Goal: Find specific page/section: Find specific page/section

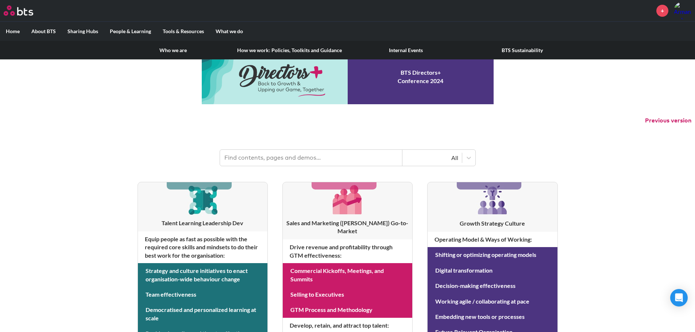
click at [263, 49] on link "How we work: Policies, Toolkits and Guidance" at bounding box center [289, 50] width 116 height 19
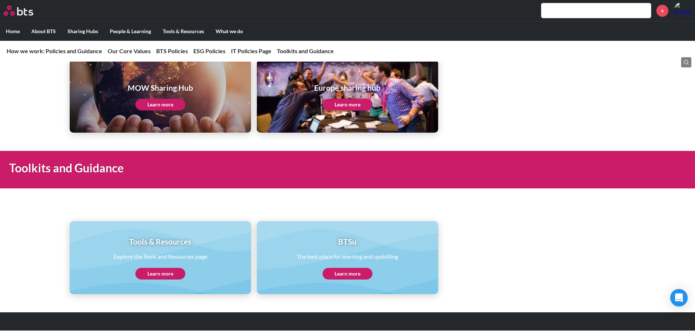
scroll to position [1467, 0]
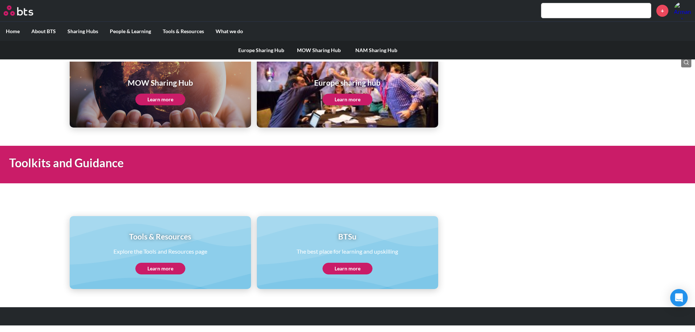
click at [334, 48] on link "MOW Sharing Hub" at bounding box center [319, 50] width 58 height 19
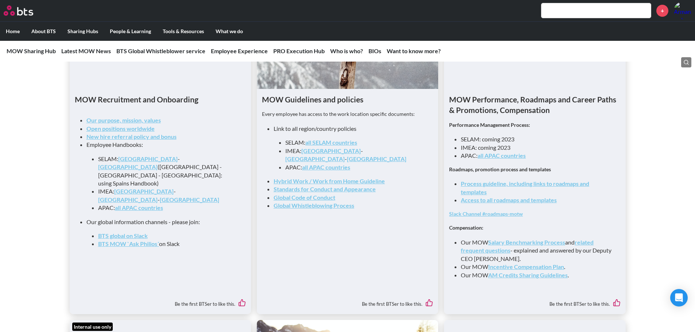
scroll to position [766, 0]
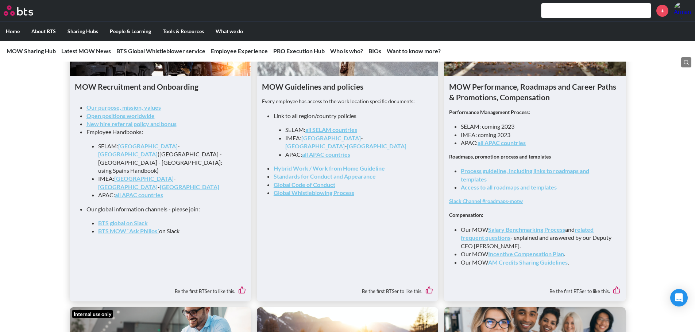
click at [476, 191] on link "Access to all roadmaps and templates" at bounding box center [509, 187] width 96 height 7
